Goal: Browse casually: Explore the website without a specific task or goal

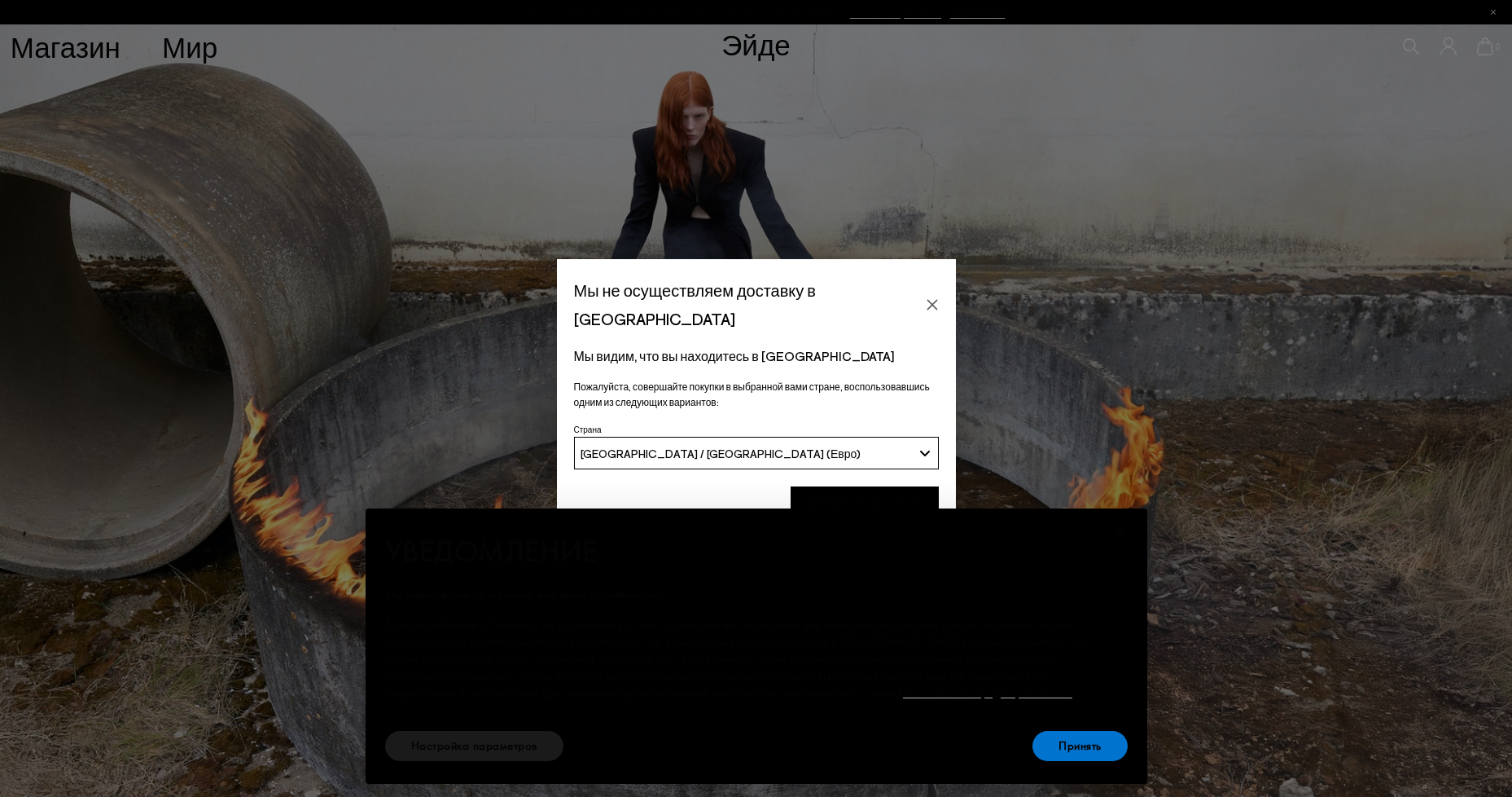
click at [936, 298] on icon "Закрыть" at bounding box center [933, 305] width 13 height 13
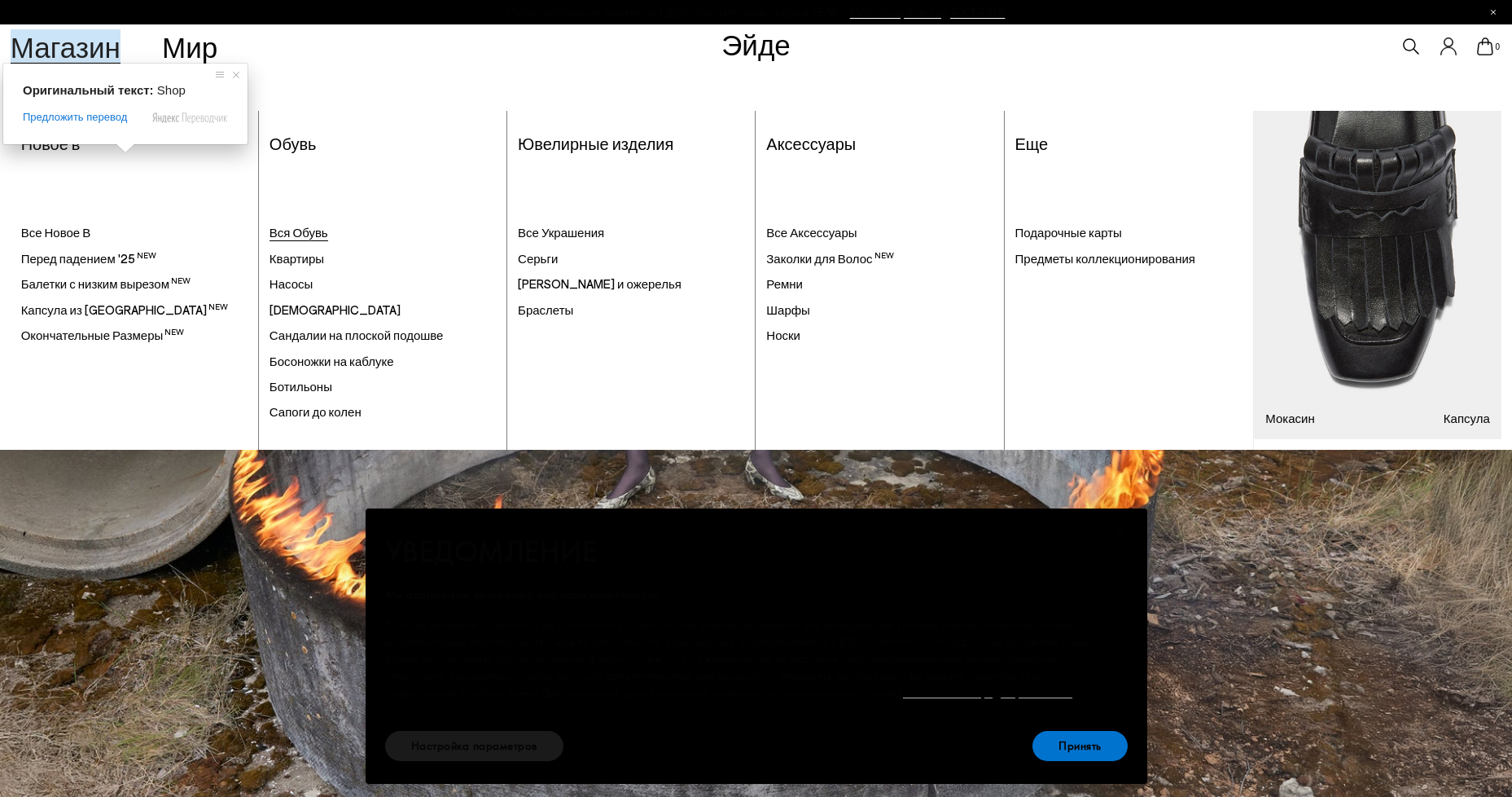
click at [314, 237] on ya-tr-span "Вся Обувь" at bounding box center [298, 232] width 59 height 15
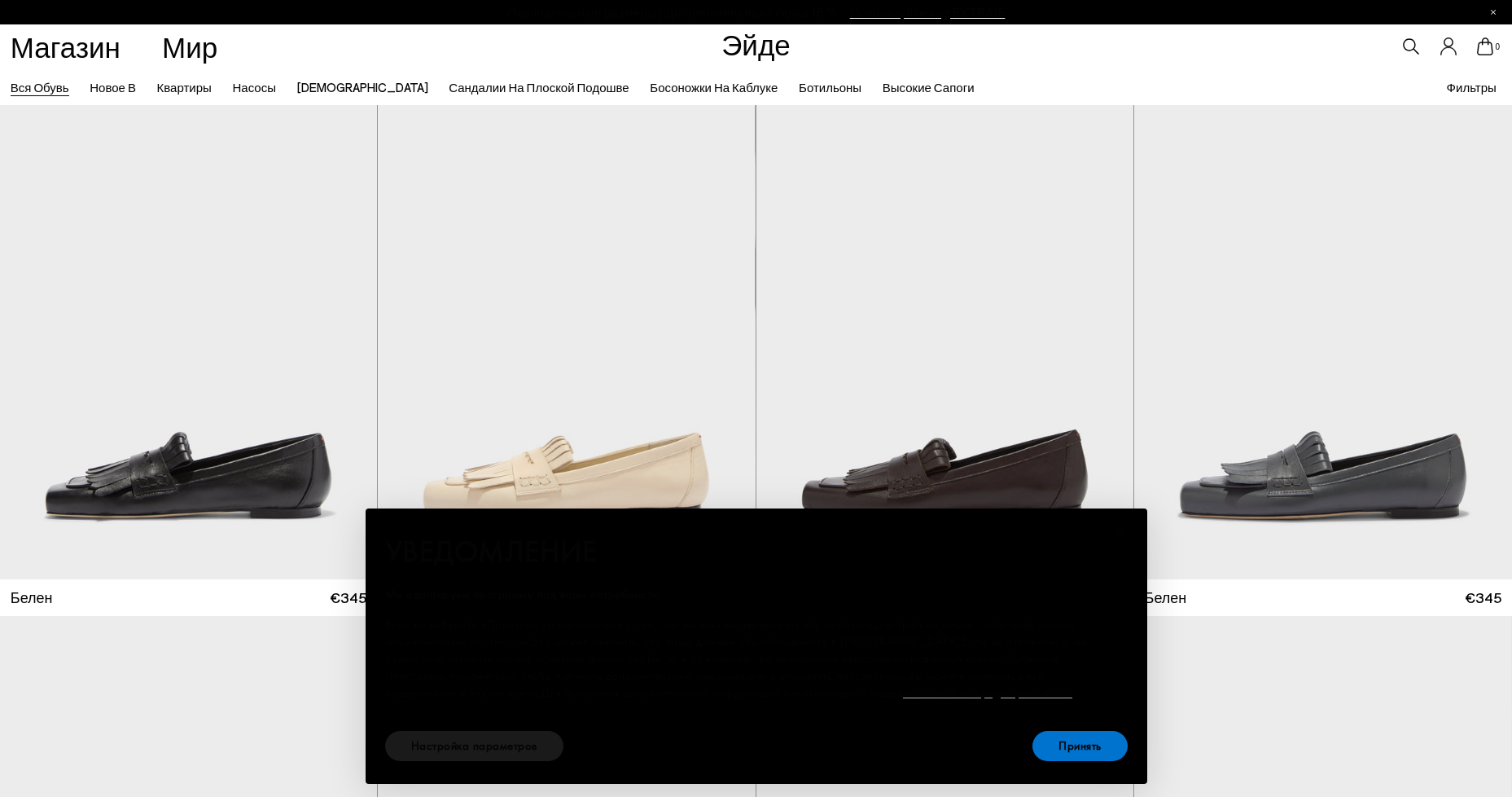
click at [1123, 521] on ya-tr-span "×" at bounding box center [1121, 532] width 10 height 25
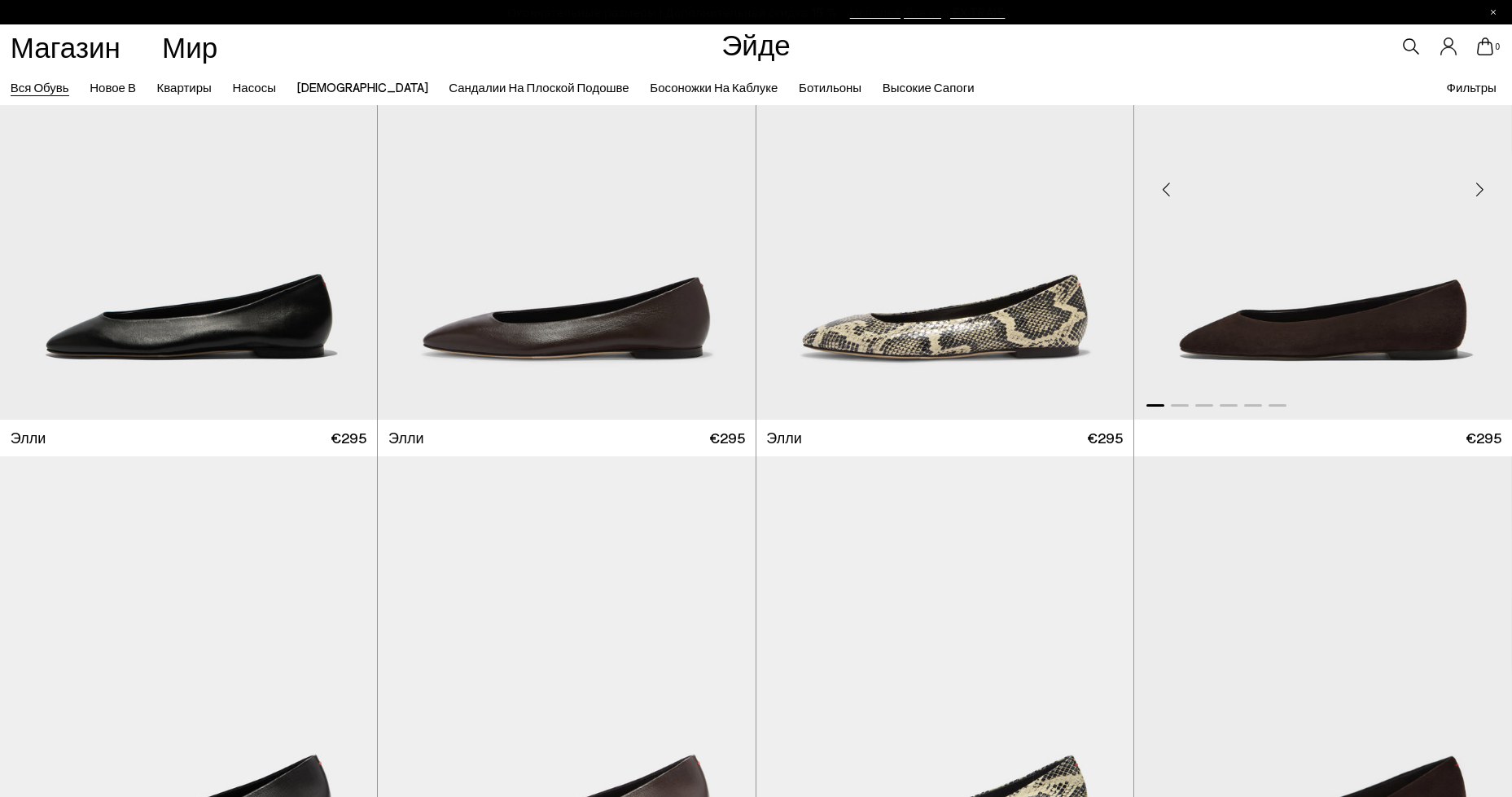
scroll to position [3423, 0]
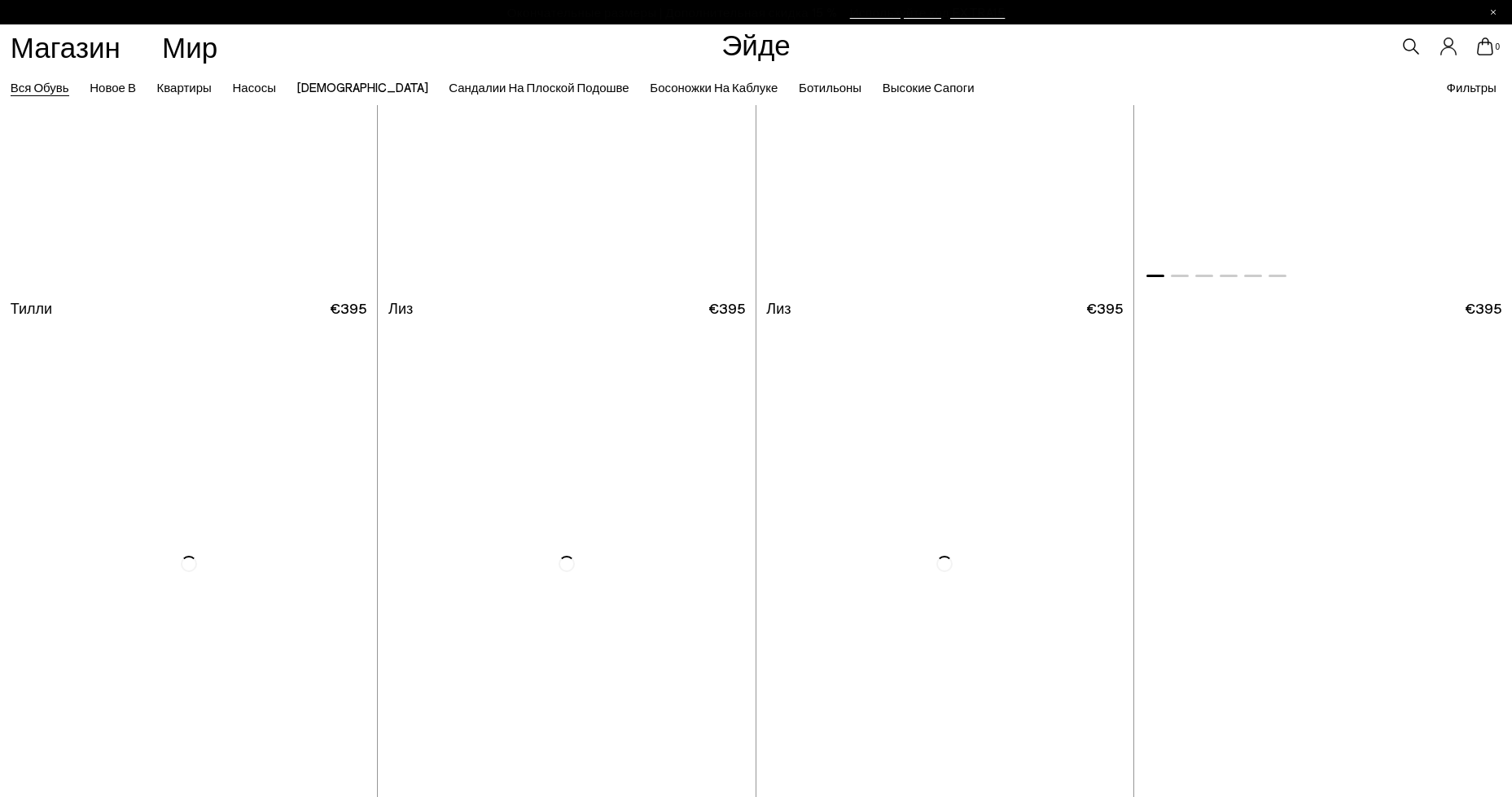
scroll to position [6193, 0]
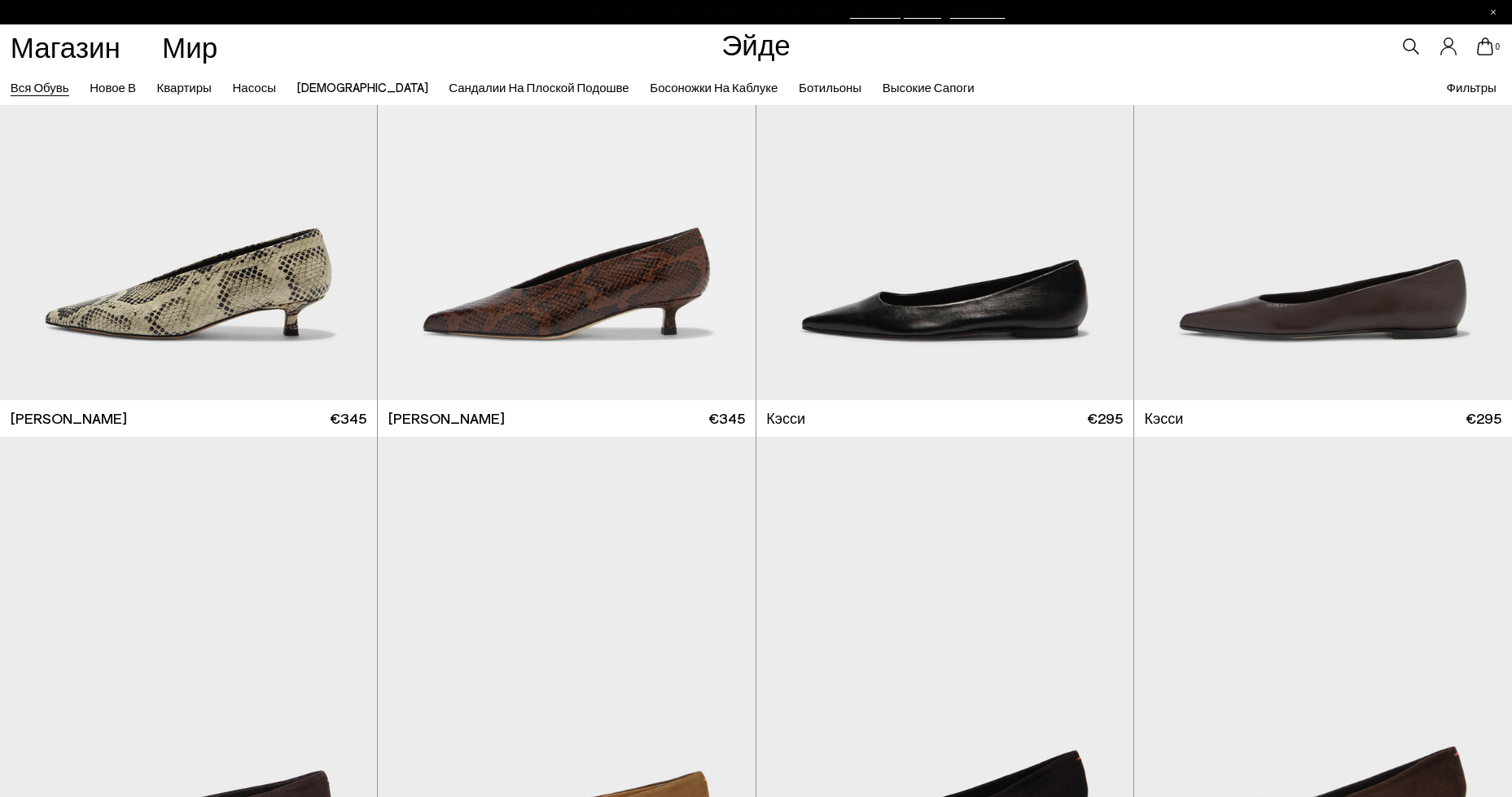
scroll to position [7986, 0]
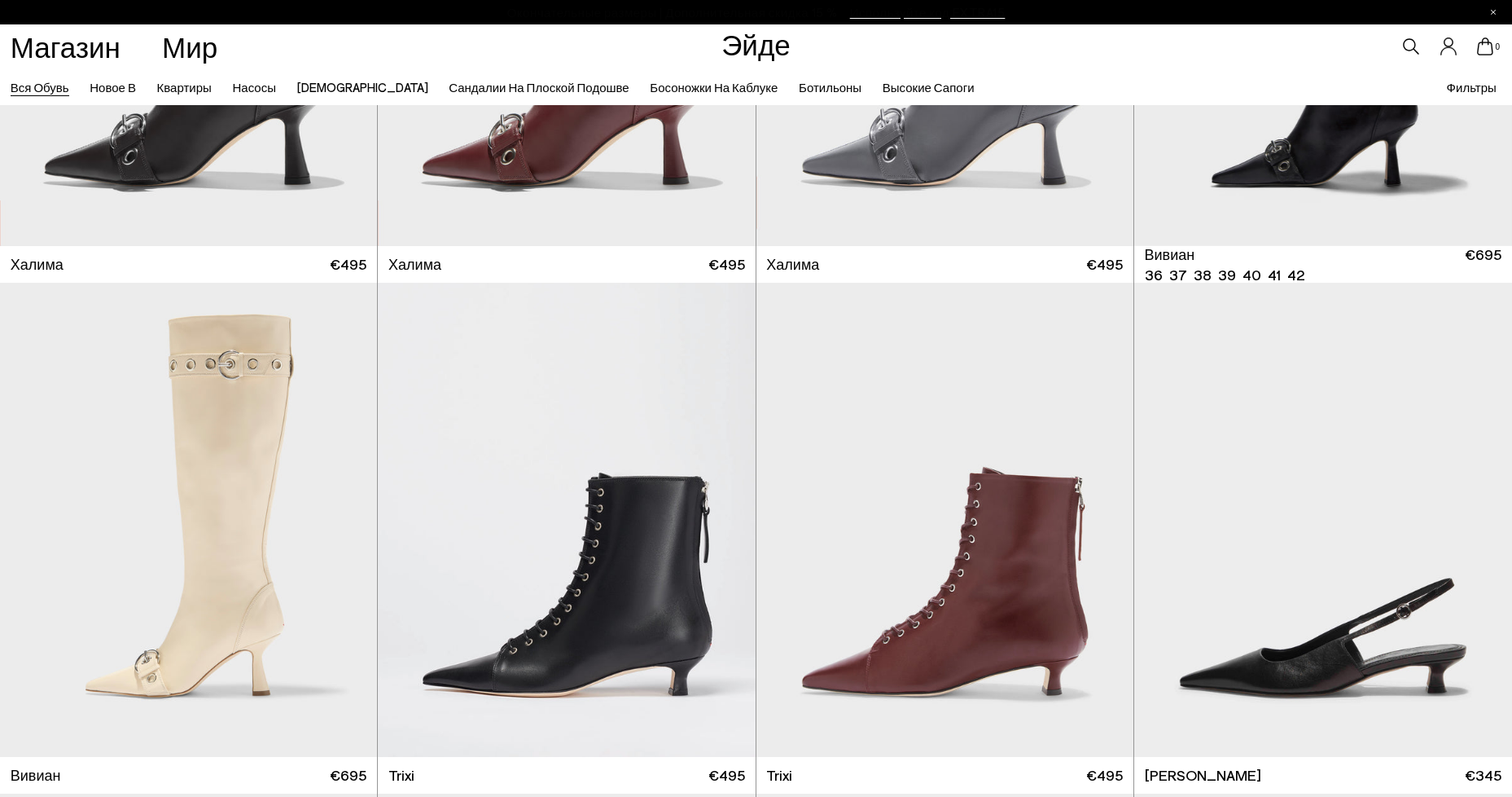
scroll to position [12631, 0]
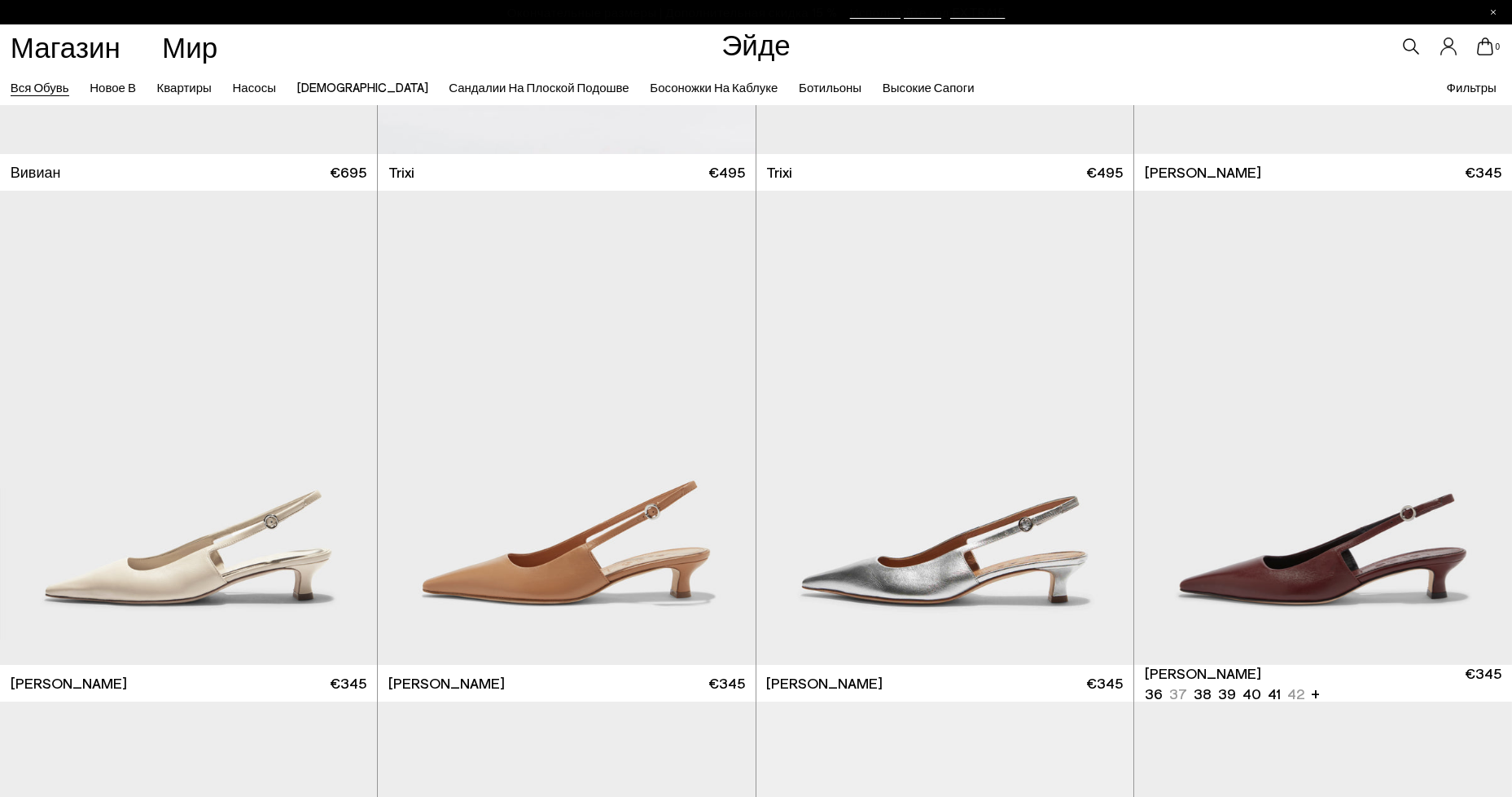
scroll to position [14586, 0]
